Goal: Information Seeking & Learning: Find specific page/section

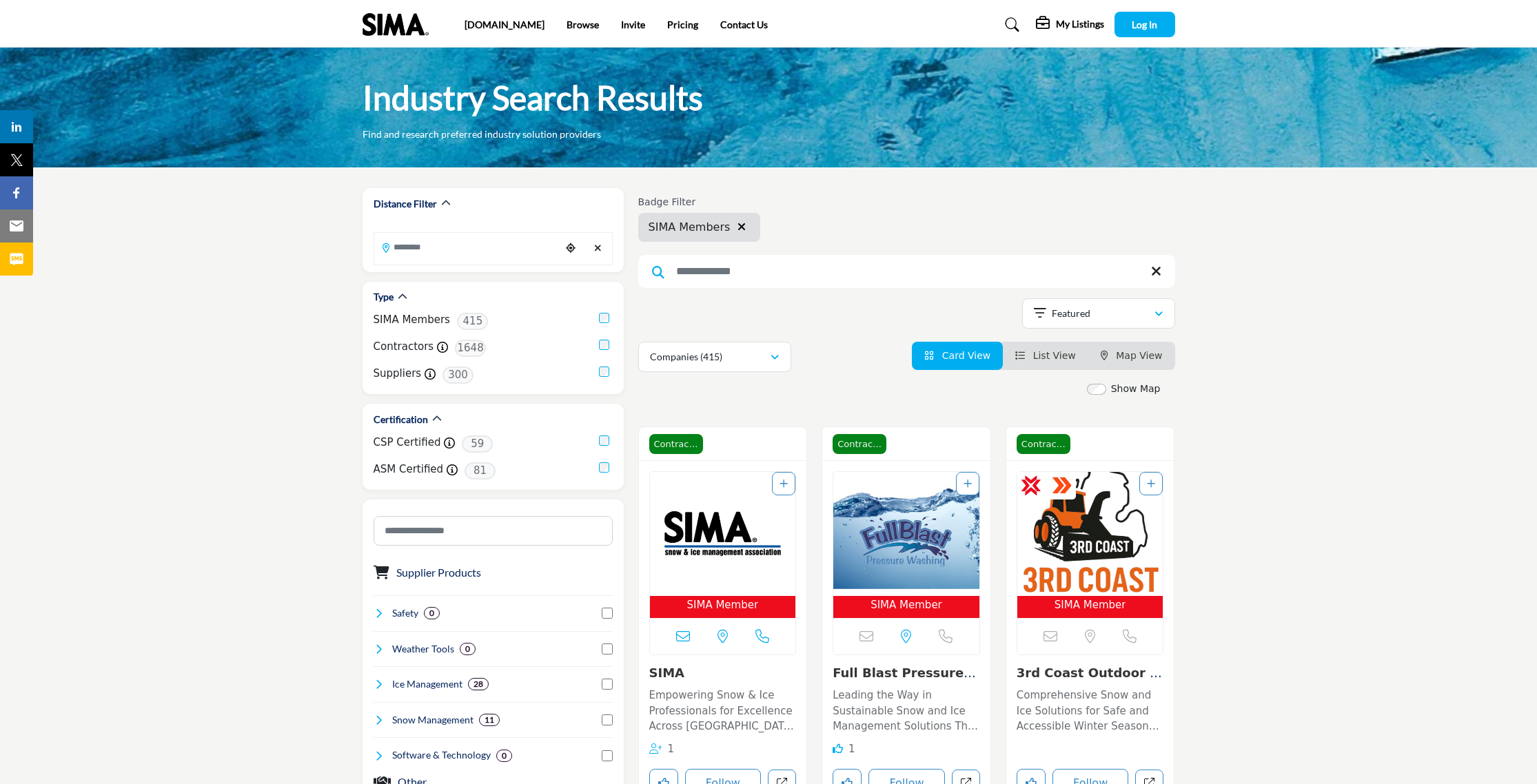
scroll to position [3, 0]
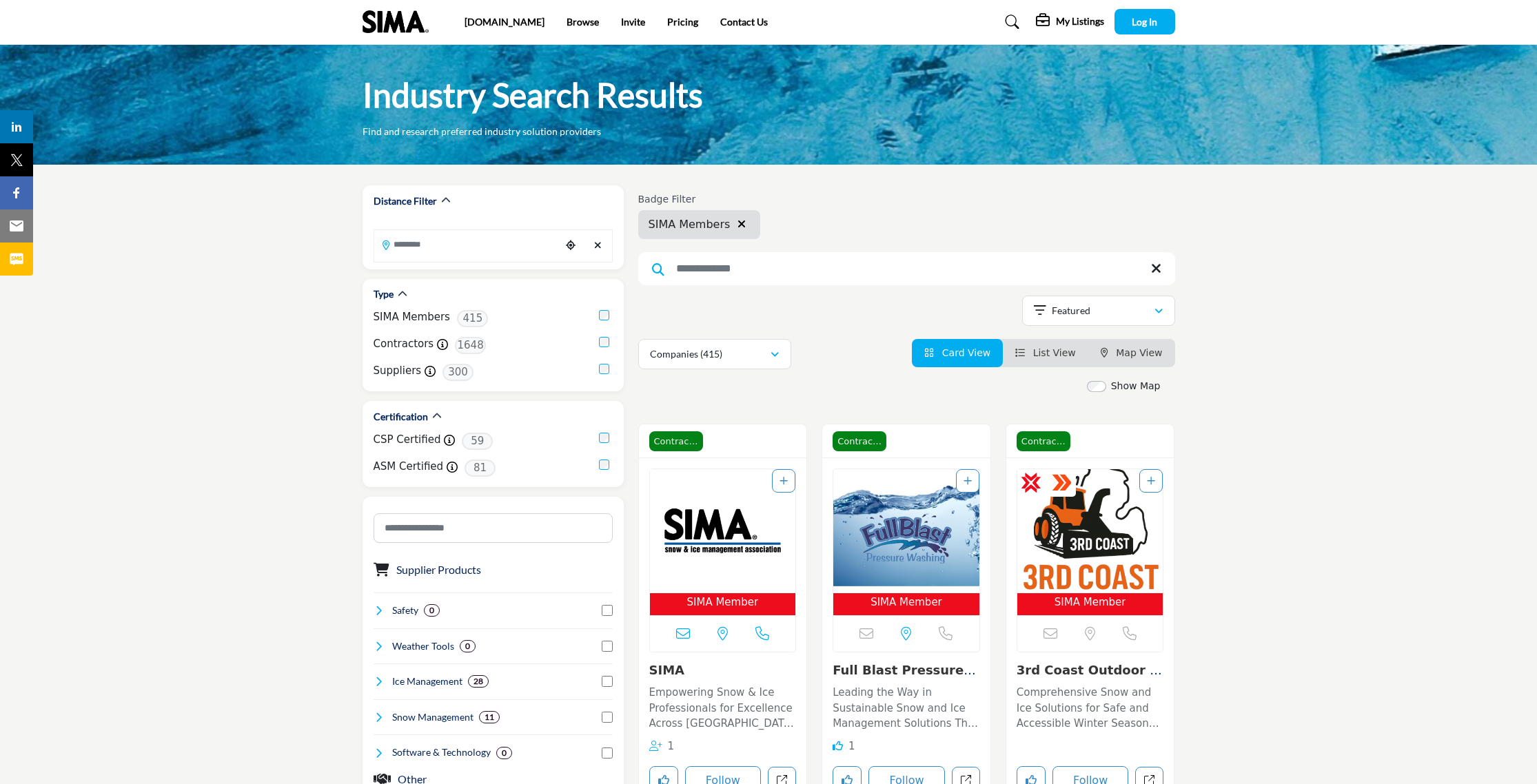
click at [1082, 25] on h5 "My Listings" at bounding box center [1080, 21] width 48 height 12
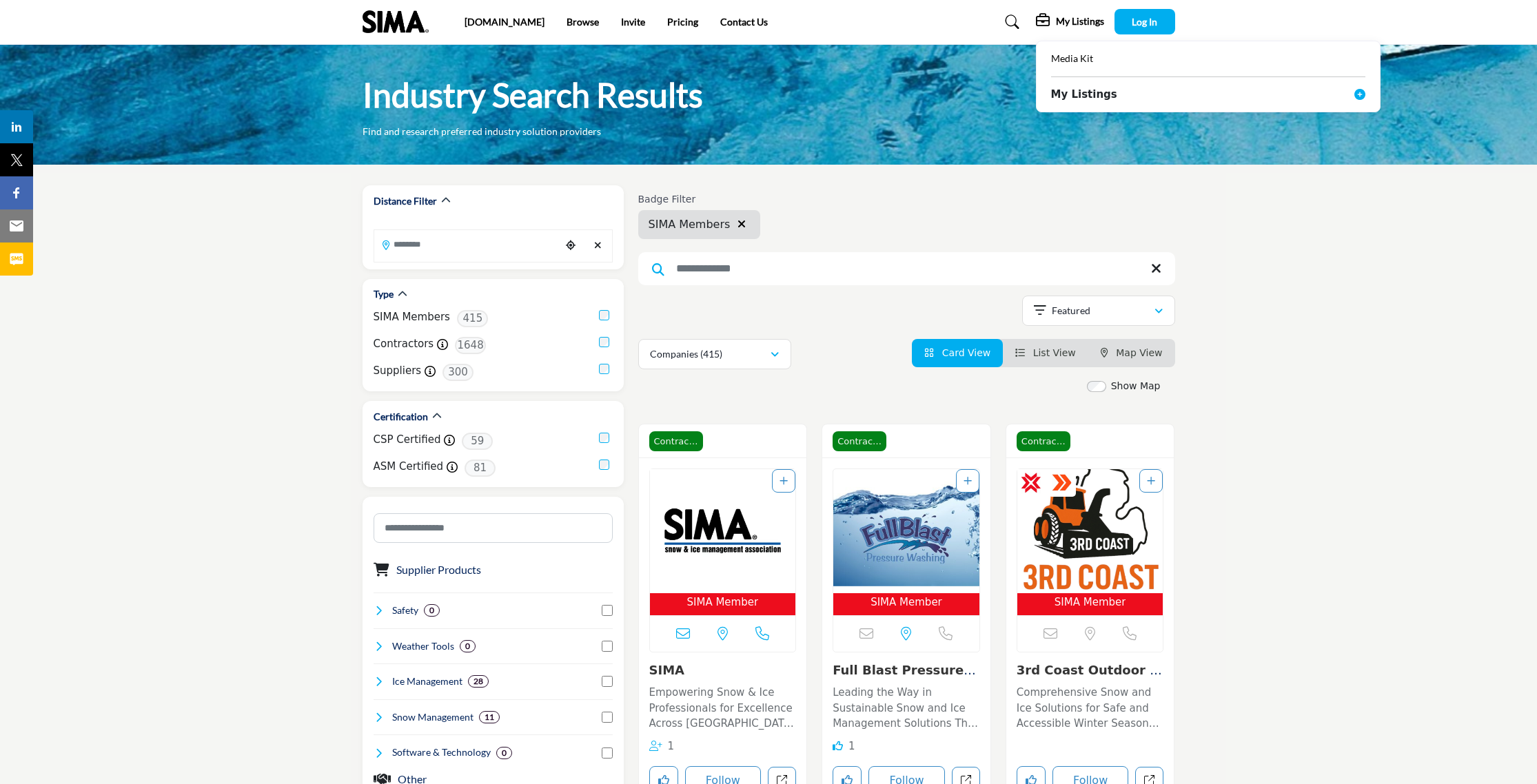
click at [914, 115] on div "Industry Search Results Find and research preferred industry solution providers" at bounding box center [768, 105] width 813 height 65
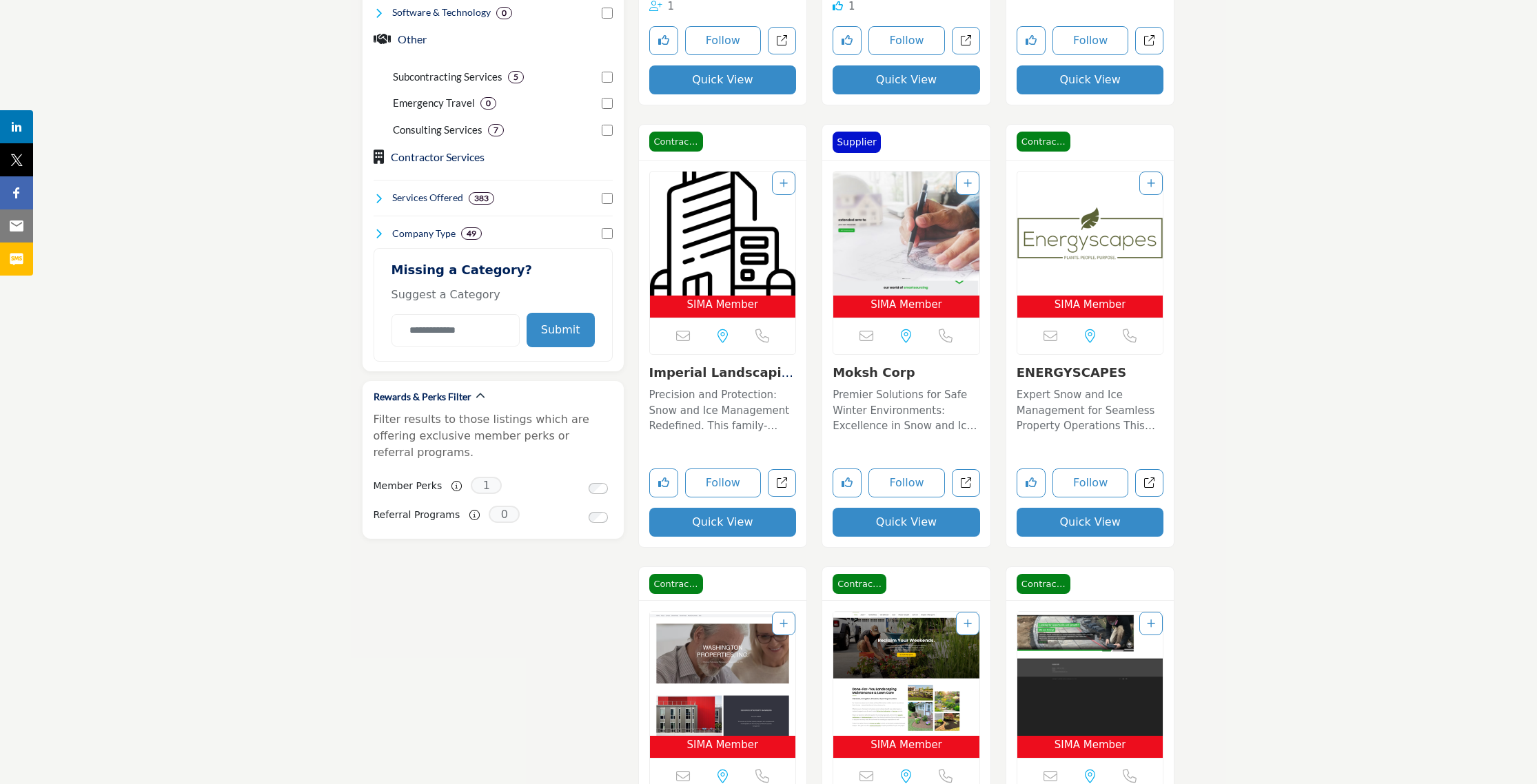
scroll to position [744, 0]
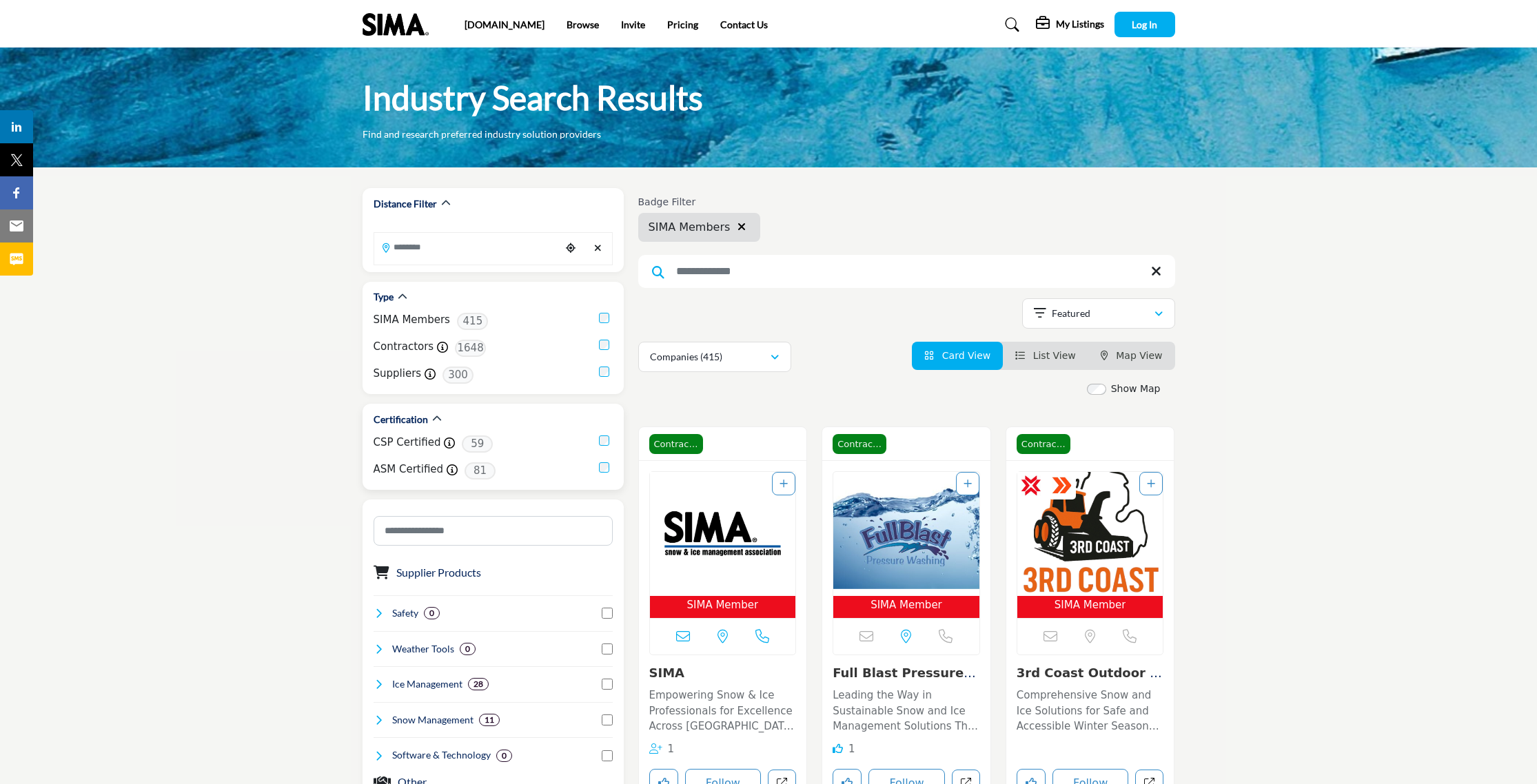
click at [405, 443] on label "CSP Certified" at bounding box center [407, 443] width 68 height 16
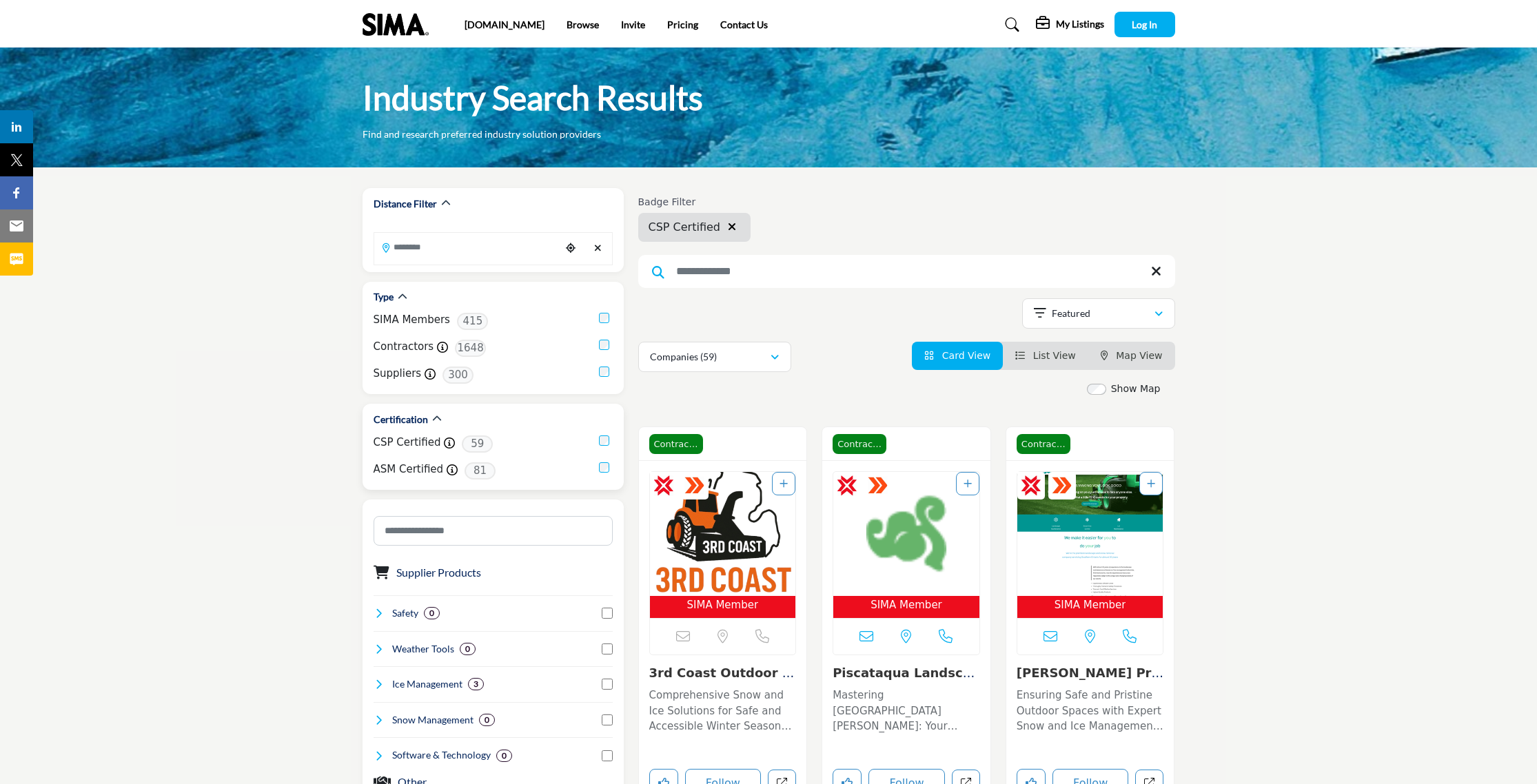
scroll to position [2, 0]
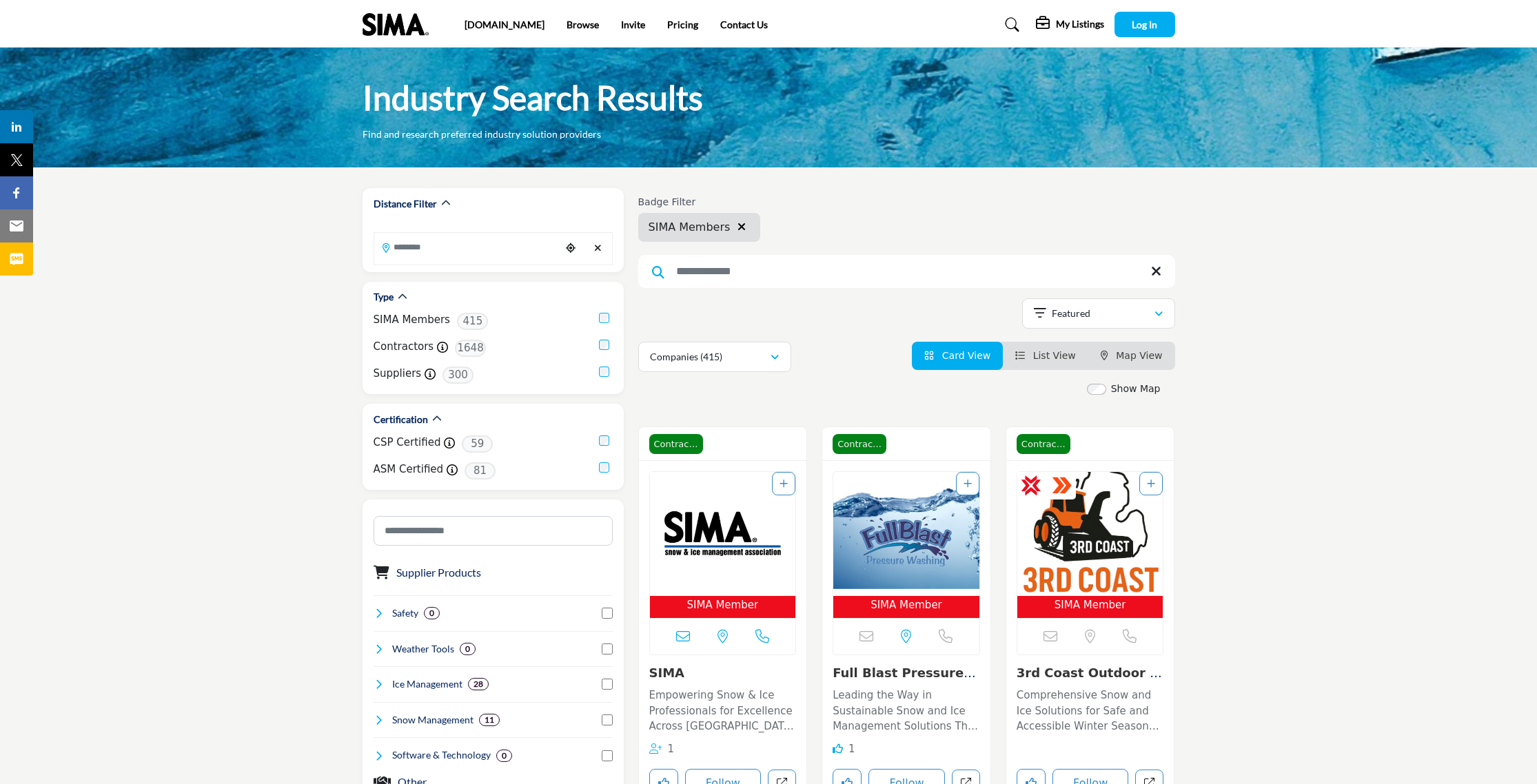
click at [794, 279] on input "Search Keyword" at bounding box center [907, 271] width 538 height 33
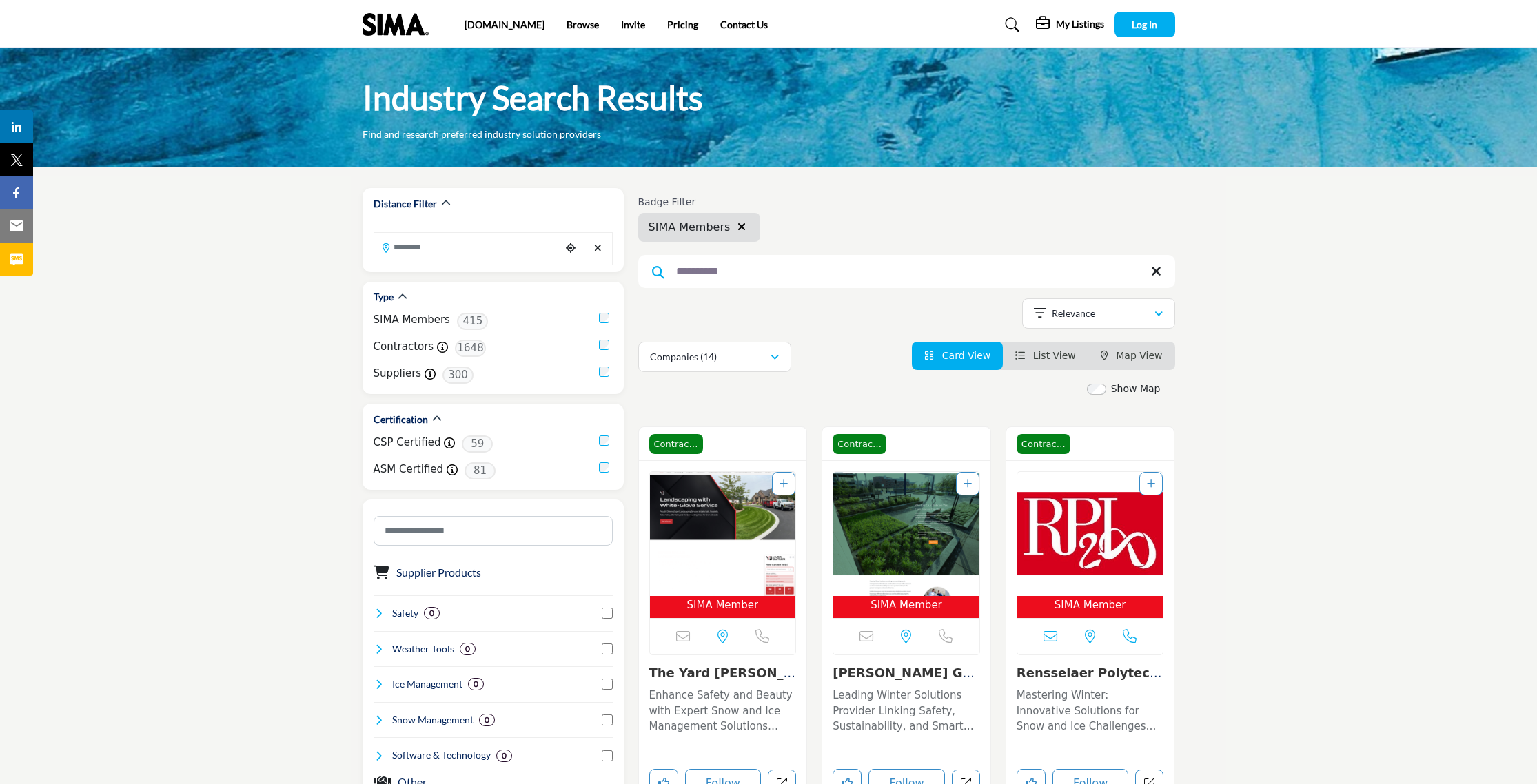
type input "**********"
drag, startPoint x: 745, startPoint y: 272, endPoint x: 632, endPoint y: 263, distance: 113.4
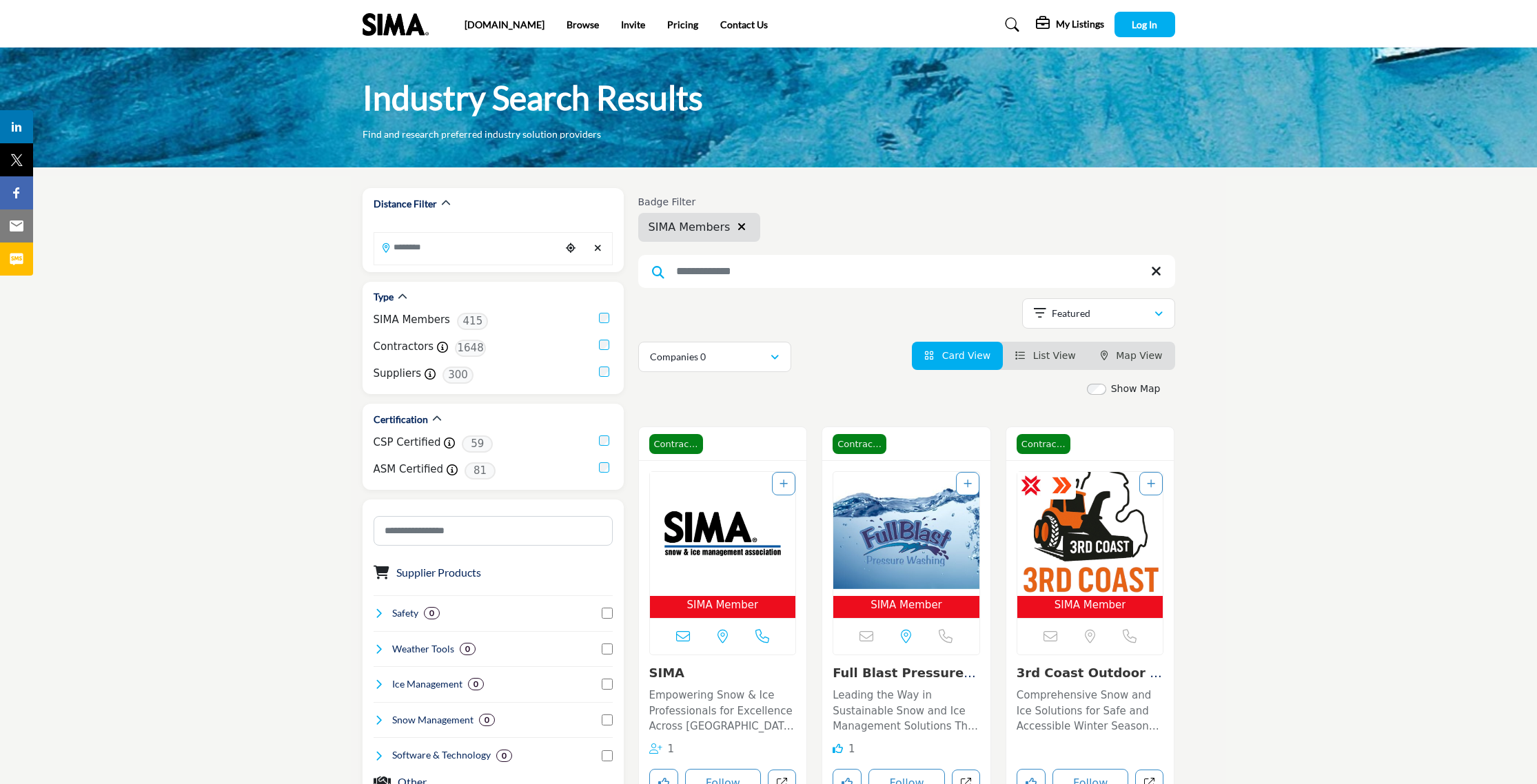
scroll to position [3, 0]
